Goal: Information Seeking & Learning: Understand process/instructions

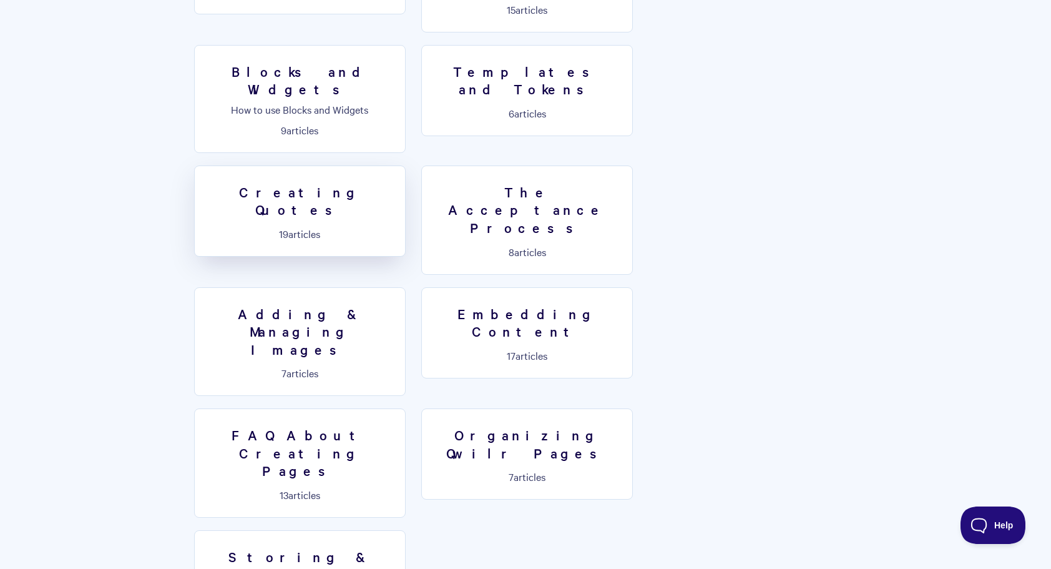
scroll to position [874, 0]
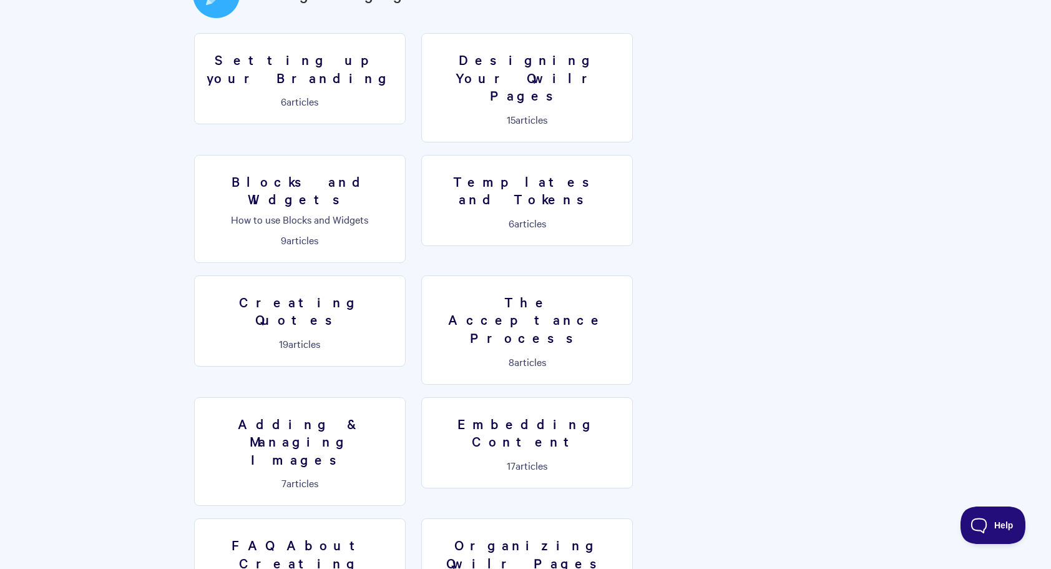
scroll to position [749, 0]
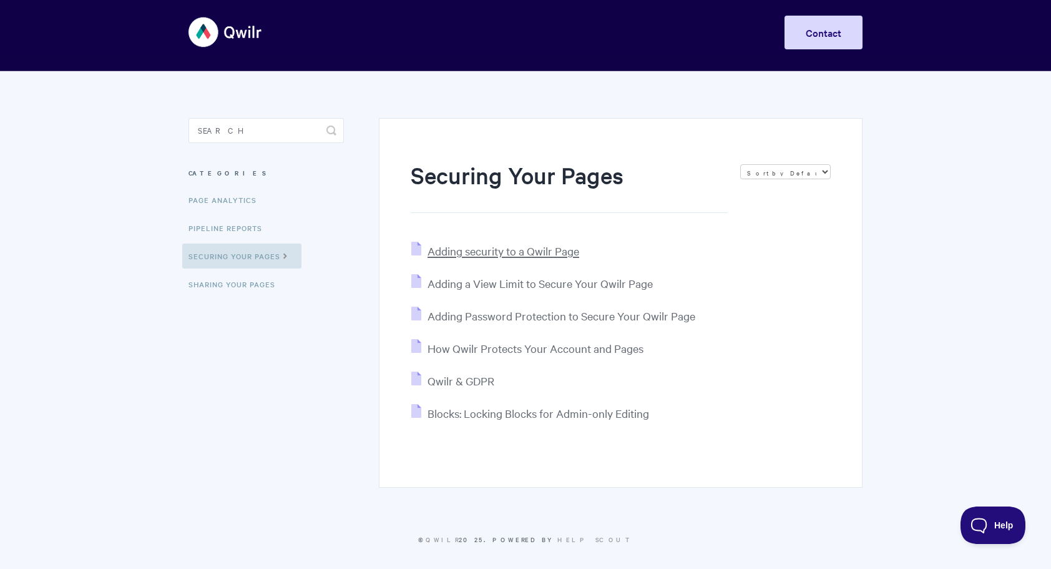
scroll to position [12, 0]
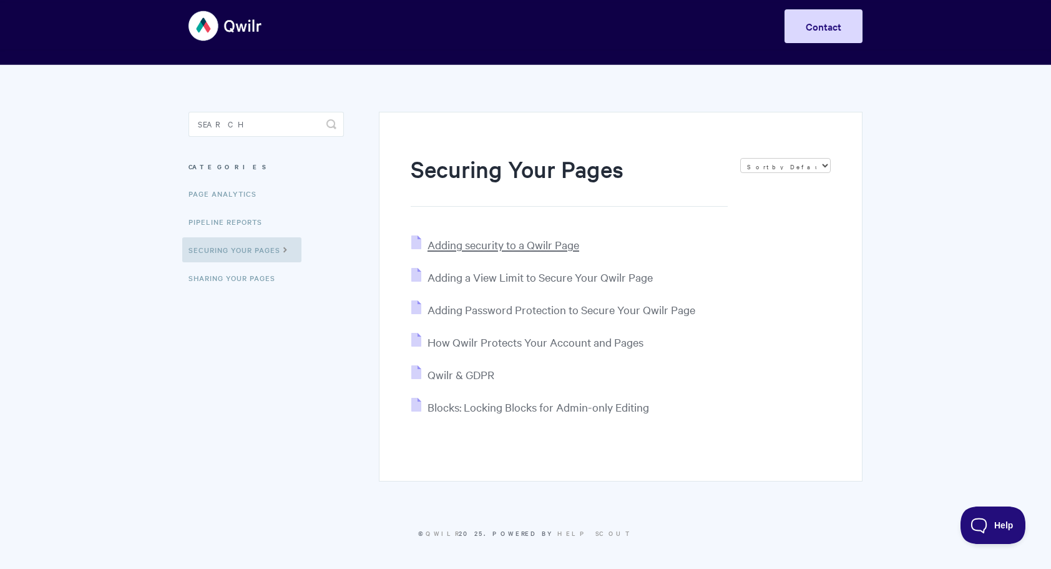
click at [481, 245] on span "Adding security to a Qwilr Page" at bounding box center [504, 244] width 152 height 14
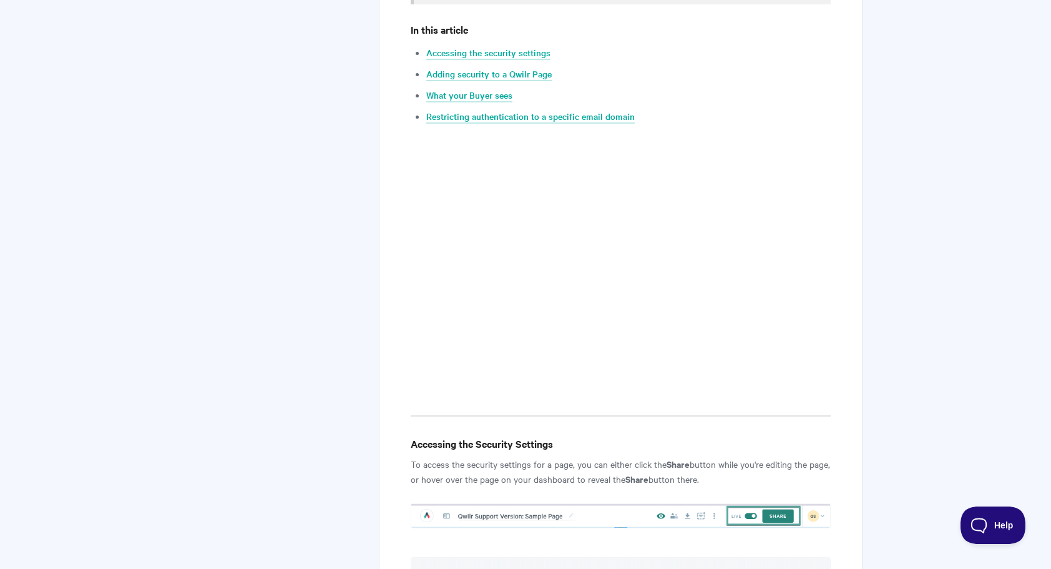
scroll to position [437, 0]
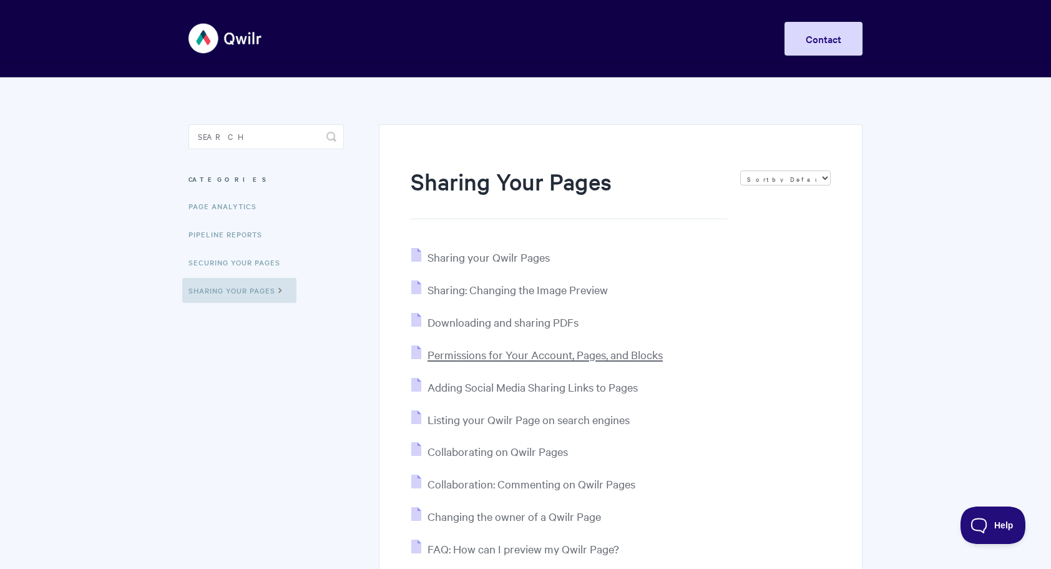
click at [547, 355] on span "Permissions for Your Account, Pages, and Blocks" at bounding box center [545, 354] width 235 height 14
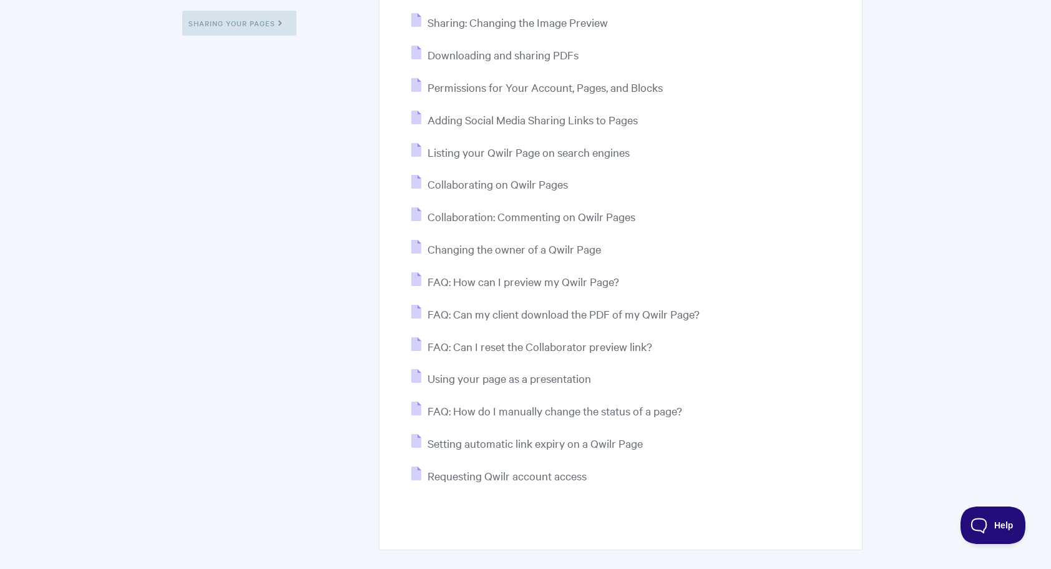
scroll to position [312, 0]
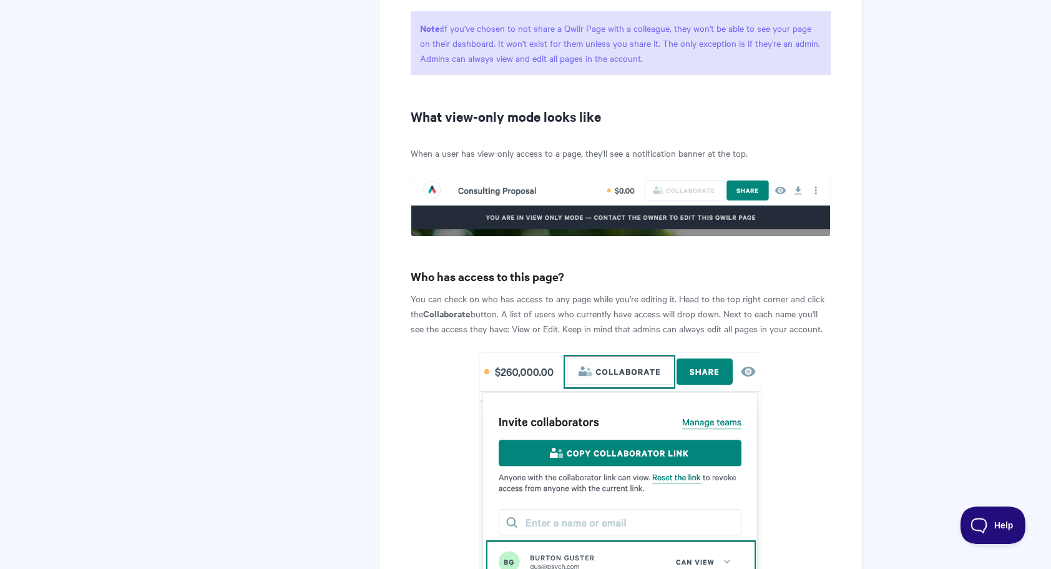
scroll to position [2905, 0]
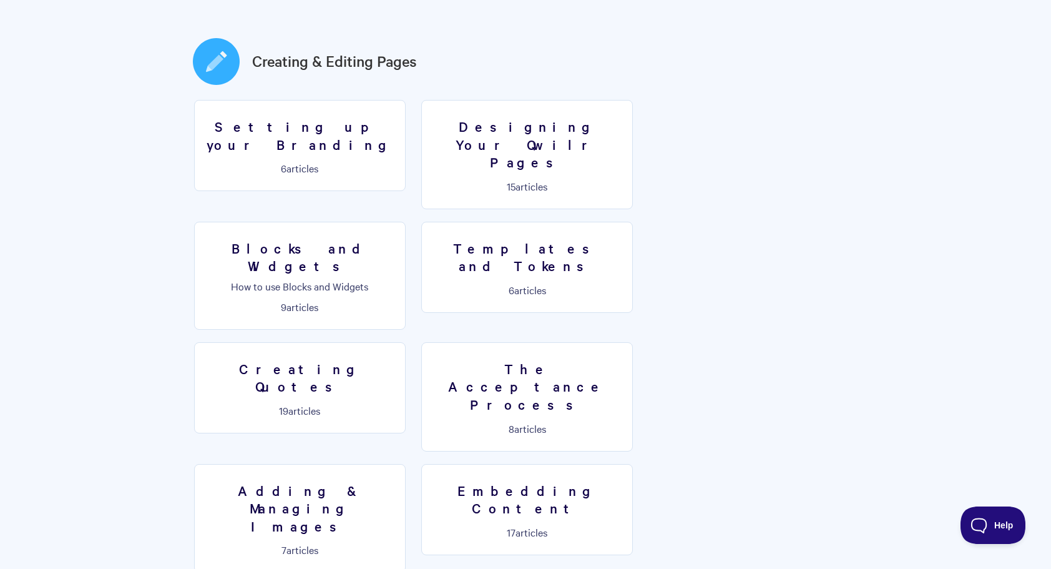
scroll to position [687, 0]
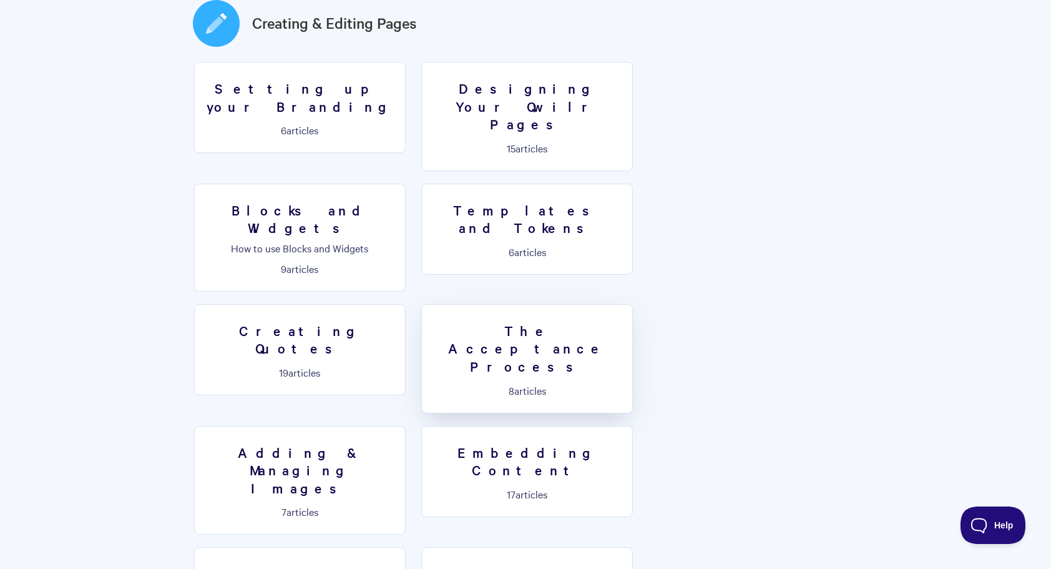
click at [625, 322] on h3 "The Acceptance Process" at bounding box center [527, 349] width 195 height 54
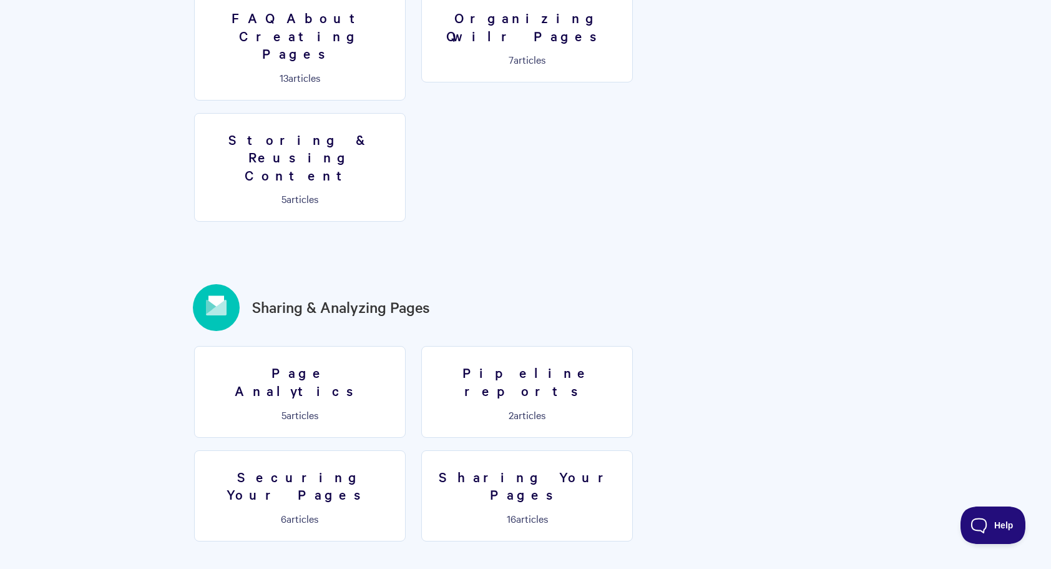
scroll to position [1249, 0]
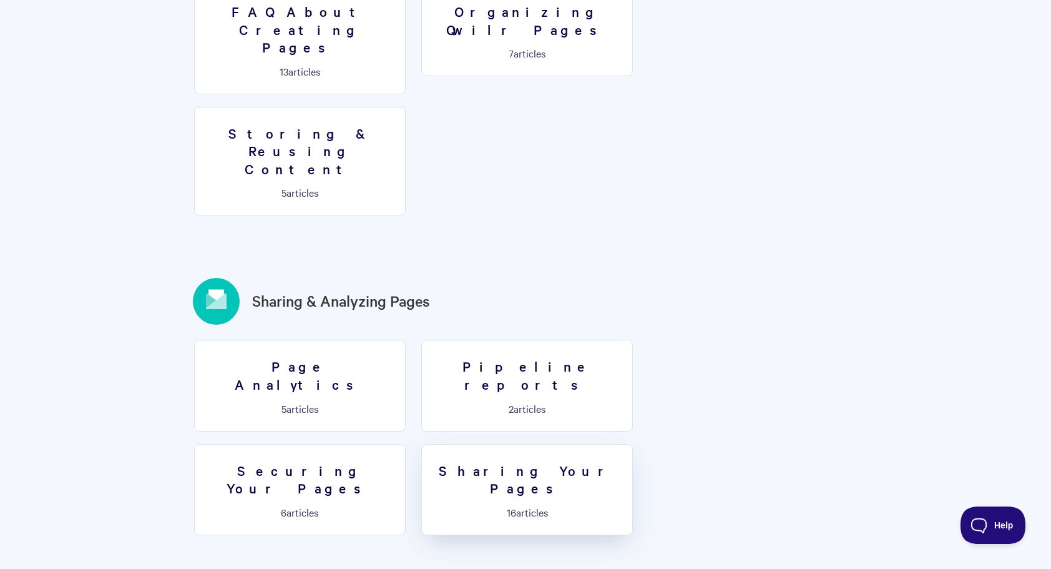
click at [430, 506] on p "16 articles" at bounding box center [527, 511] width 195 height 11
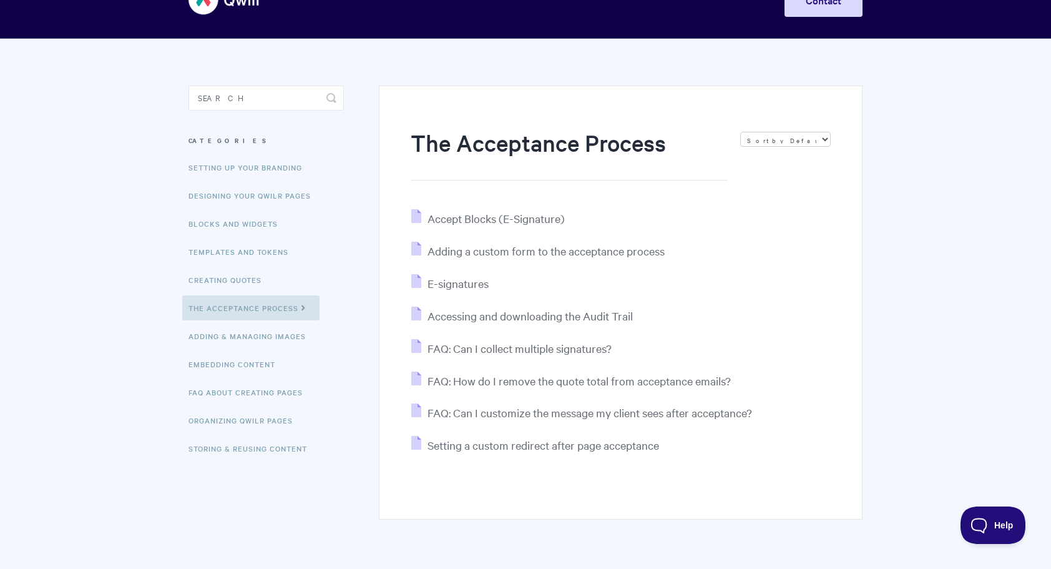
scroll to position [77, 0]
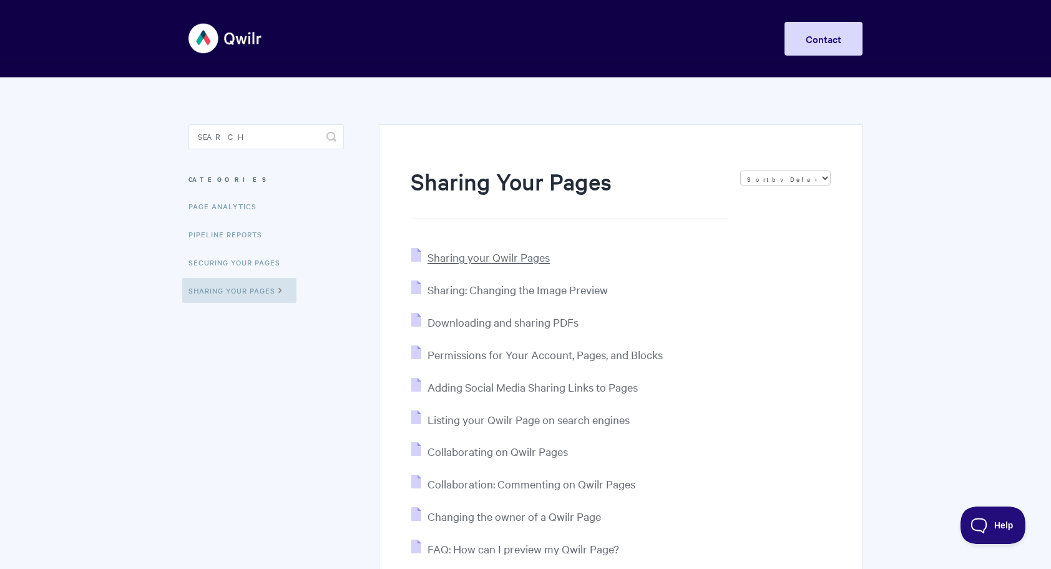
click at [501, 257] on span "Sharing your Qwilr Pages" at bounding box center [489, 257] width 122 height 14
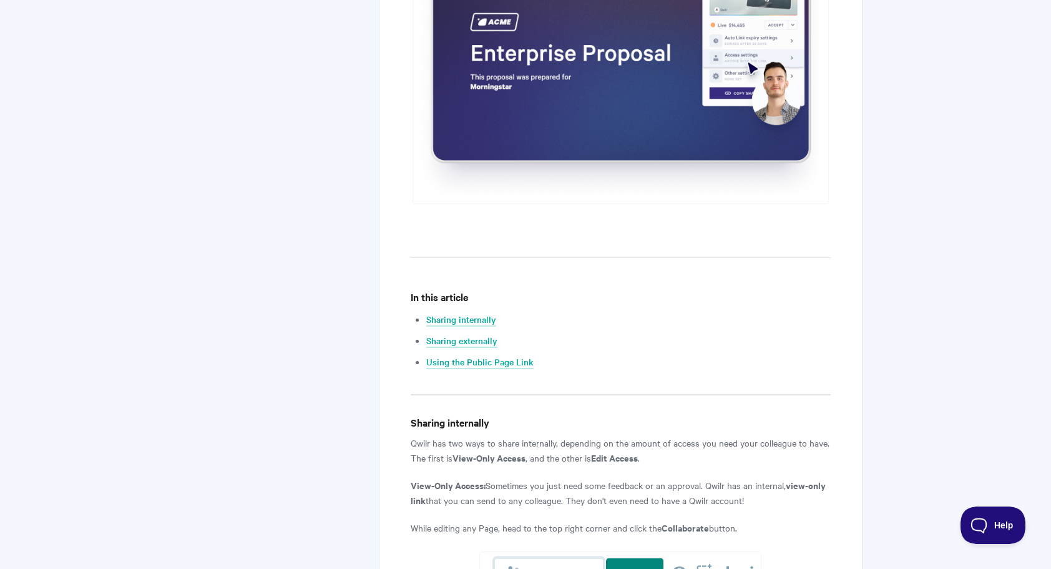
scroll to position [437, 0]
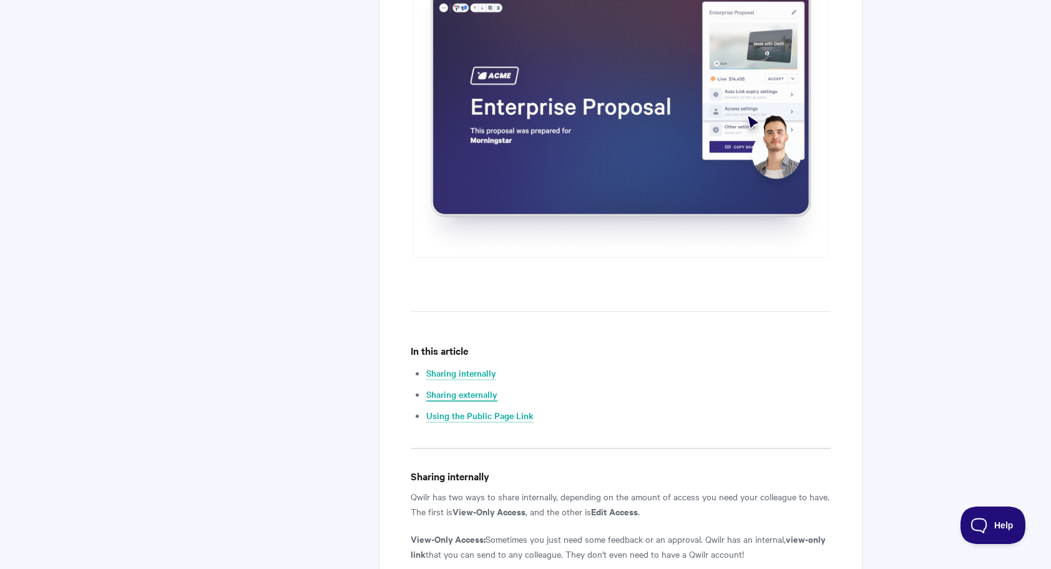
click at [471, 392] on link "Sharing externally" at bounding box center [461, 395] width 71 height 14
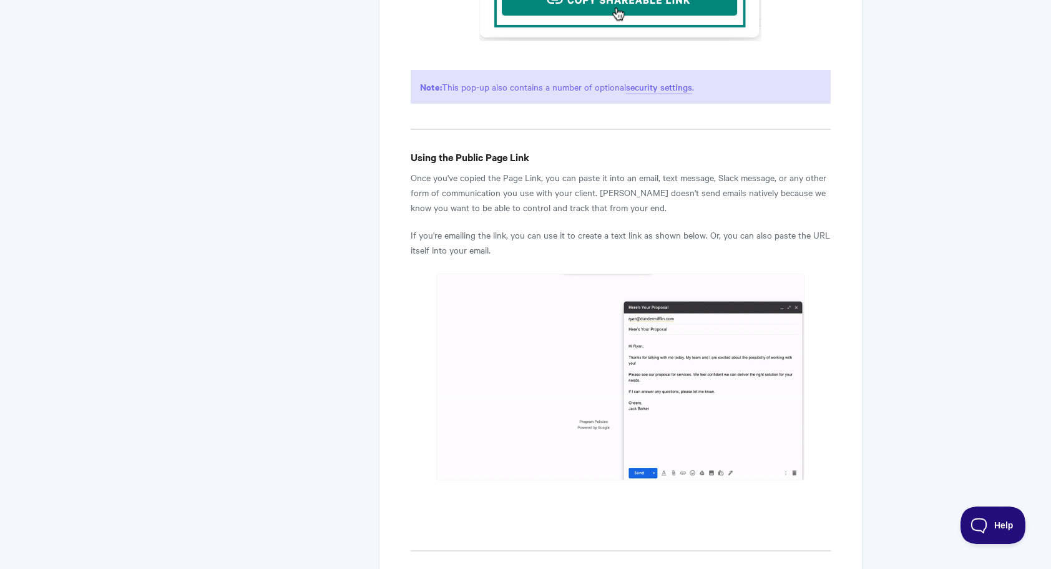
scroll to position [3247, 0]
